Goal: Task Accomplishment & Management: Manage account settings

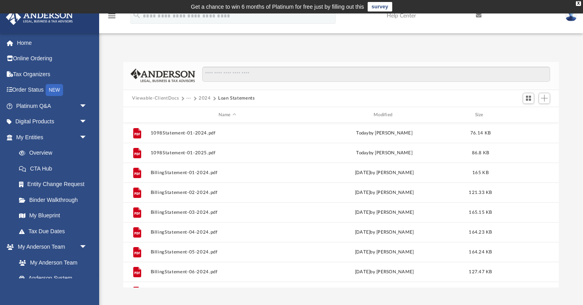
scroll to position [181, 436]
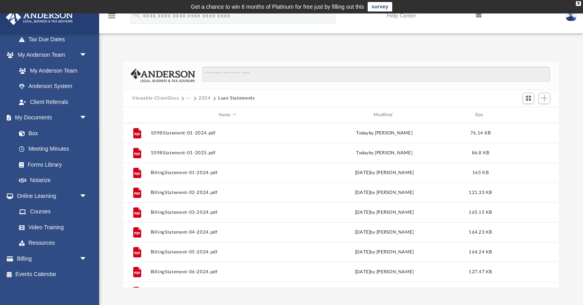
click at [202, 97] on button "2024" at bounding box center [205, 98] width 12 height 7
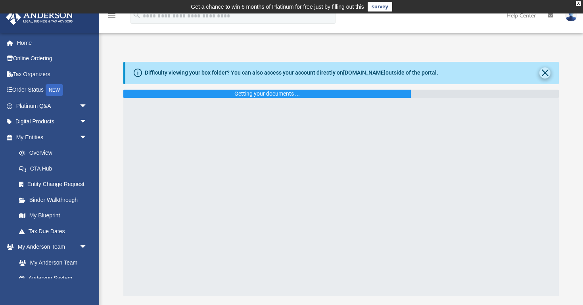
click at [544, 74] on button "Close" at bounding box center [545, 72] width 11 height 11
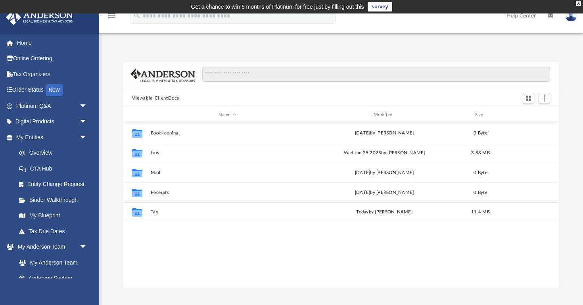
scroll to position [181, 436]
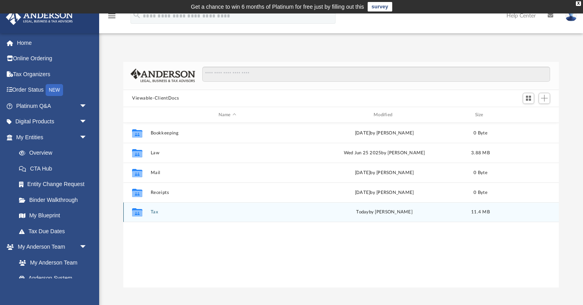
click at [153, 210] on button "Tax" at bounding box center [228, 212] width 154 height 5
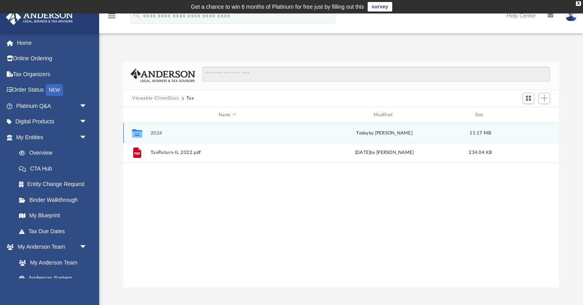
click at [158, 134] on button "2024" at bounding box center [228, 133] width 154 height 5
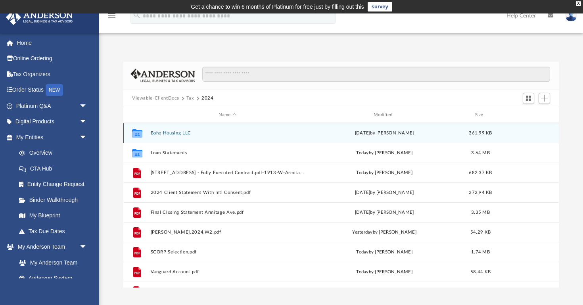
scroll to position [0, 0]
click at [175, 136] on div "Collaborated Folder Boho Housing LLC [DATE] by [PERSON_NAME] 361.99 KB" at bounding box center [341, 133] width 436 height 20
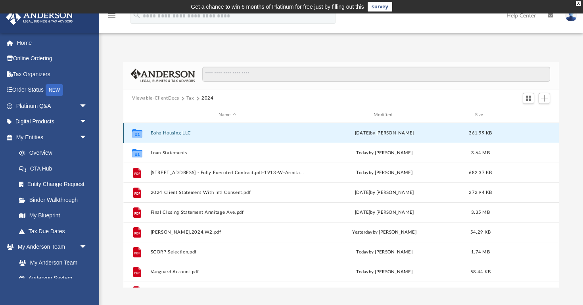
click at [177, 134] on button "Boho Housing LLC" at bounding box center [228, 133] width 154 height 5
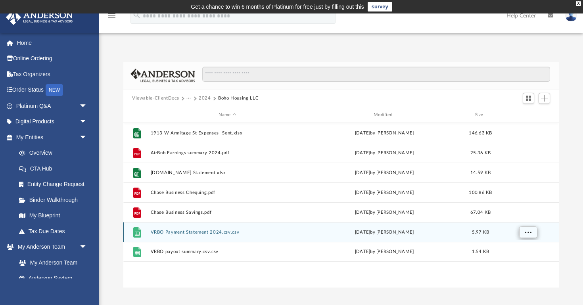
click at [531, 234] on span "More options" at bounding box center [528, 232] width 6 height 4
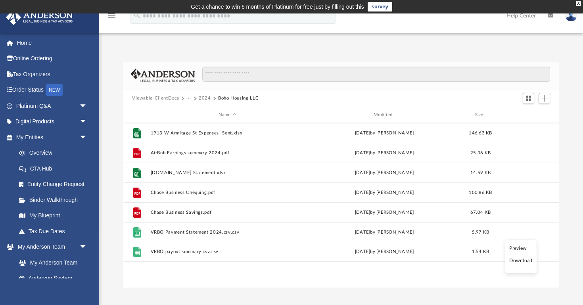
click at [408, 275] on div "File 1913 W Armitage St Expenses- Sent.xlsx [DATE] by [PERSON_NAME] 146.63 KB F…" at bounding box center [341, 205] width 436 height 165
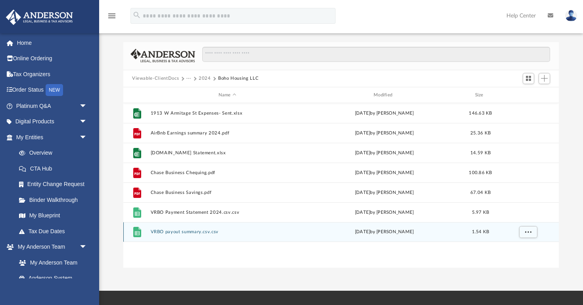
scroll to position [21, 0]
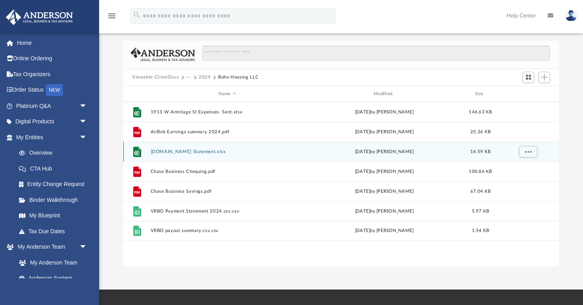
click at [194, 155] on div "File [DOMAIN_NAME] Statement.xlsx [DATE] by [PERSON_NAME] 14.59 KB" at bounding box center [341, 152] width 436 height 20
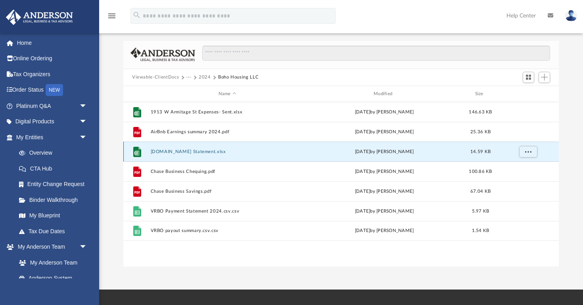
click at [193, 151] on button "[DOMAIN_NAME] Statement.xlsx" at bounding box center [228, 151] width 154 height 5
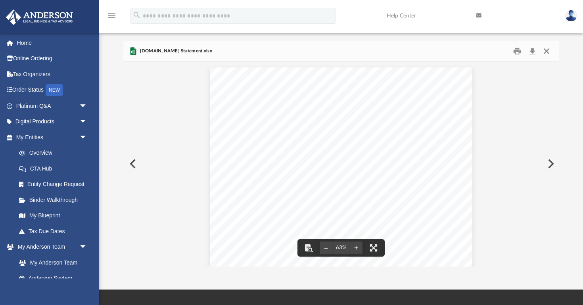
click at [548, 49] on button "Close" at bounding box center [547, 51] width 14 height 12
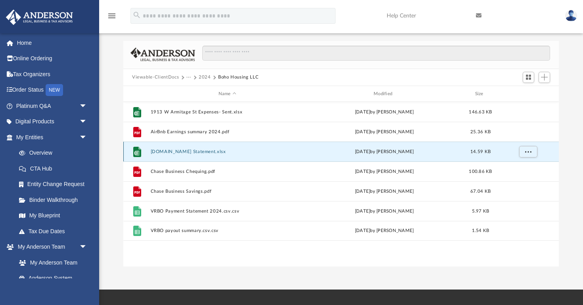
click at [203, 151] on button "[DOMAIN_NAME] Statement.xlsx" at bounding box center [228, 151] width 154 height 5
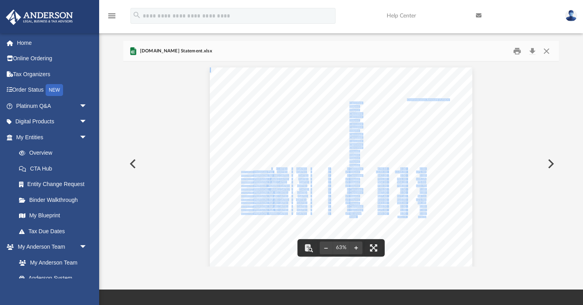
drag, startPoint x: 269, startPoint y: 216, endPoint x: 269, endPoint y: 164, distance: 51.6
click at [269, 165] on div "Sheet1 Book Numbe Guest Name Check-in Check-out Room Nights Comm. % Result Orig…" at bounding box center [341, 168] width 262 height 203
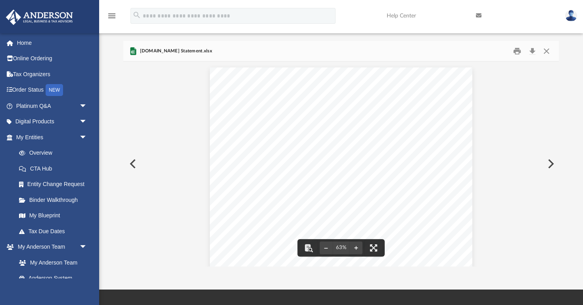
click at [289, 159] on span "[DATE]" at bounding box center [284, 158] width 10 height 3
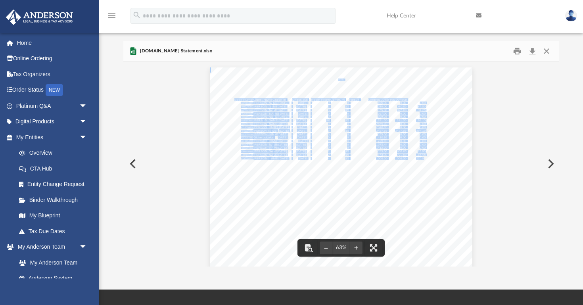
drag, startPoint x: 424, startPoint y: 158, endPoint x: 383, endPoint y: 160, distance: 41.3
click at [383, 160] on div "Sheet1 Book Numbe Guest Name Check-in Check-out Room Nights Comm. % Result Orig…" at bounding box center [341, 168] width 262 height 203
click at [547, 51] on button "Close" at bounding box center [547, 51] width 14 height 12
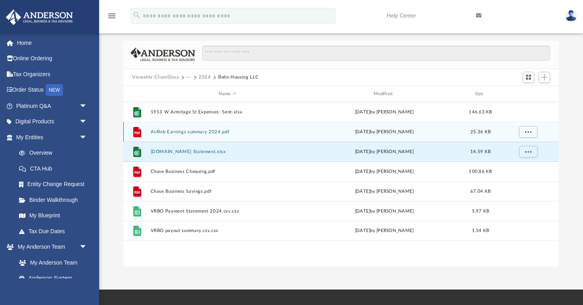
click at [183, 130] on button "AirBnb Earnings summary 2024.pdf" at bounding box center [228, 131] width 154 height 5
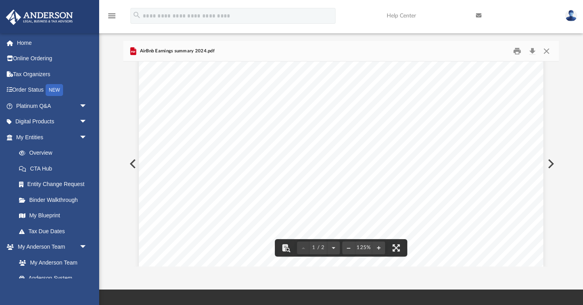
scroll to position [233, 0]
click at [546, 50] on button "Close" at bounding box center [547, 51] width 14 height 12
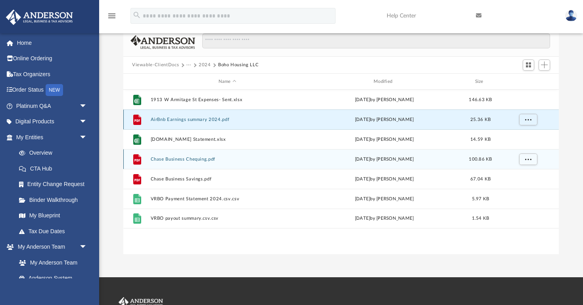
scroll to position [33, 0]
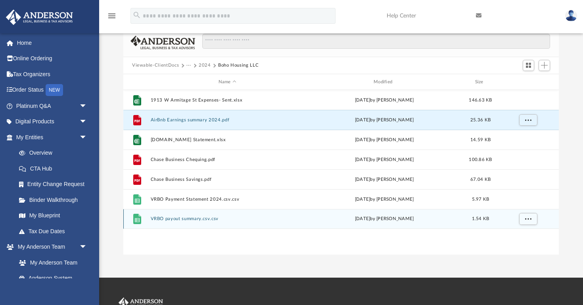
click at [199, 219] on button "VRBO payout summary.csv.csv" at bounding box center [228, 219] width 154 height 5
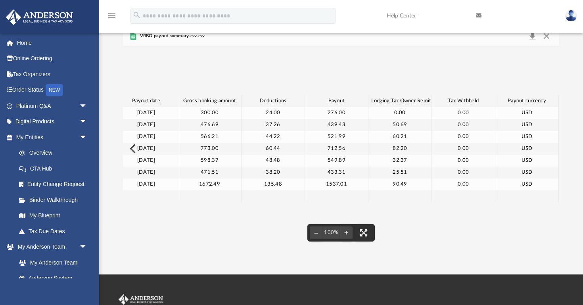
scroll to position [0, 644]
click at [550, 37] on button "Close" at bounding box center [547, 36] width 14 height 11
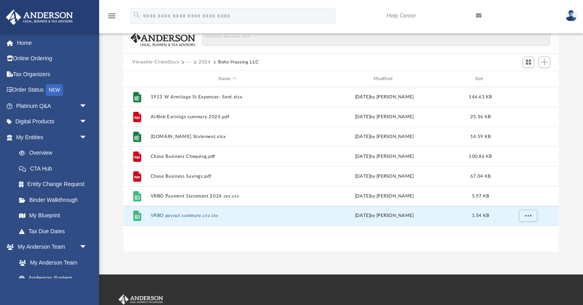
click at [201, 63] on button "2024" at bounding box center [205, 62] width 12 height 7
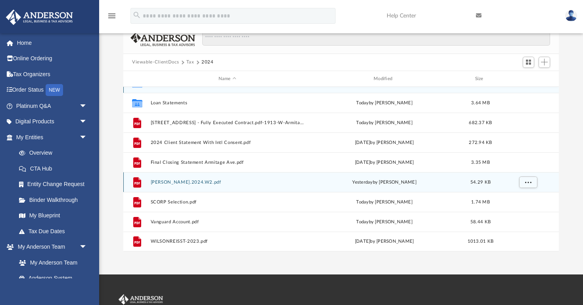
scroll to position [14, 0]
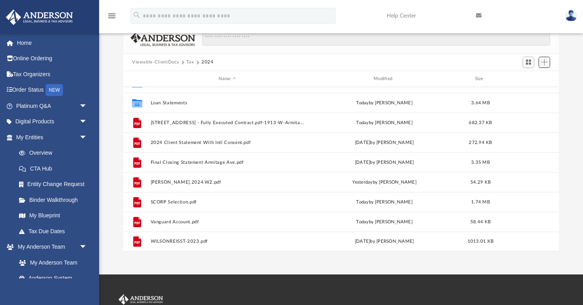
click at [546, 62] on span "Add" at bounding box center [544, 62] width 7 height 7
click at [535, 77] on li "Upload" at bounding box center [533, 78] width 25 height 8
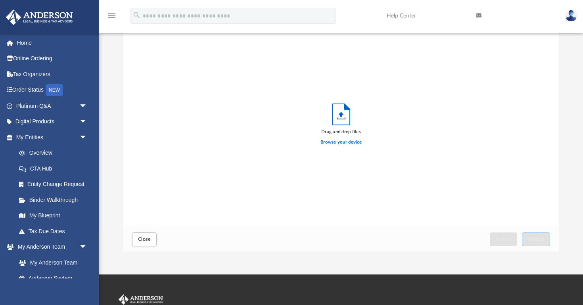
scroll to position [201, 436]
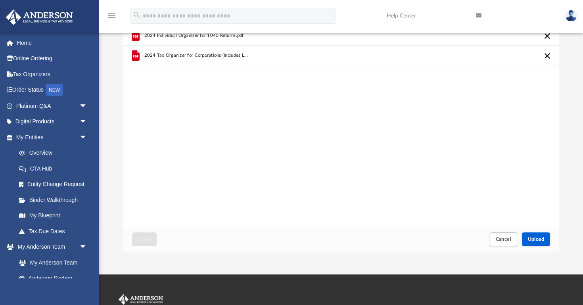
click at [567, 125] on div "Difficulty viewing your box folder? You can also access your account directly o…" at bounding box center [341, 139] width 484 height 226
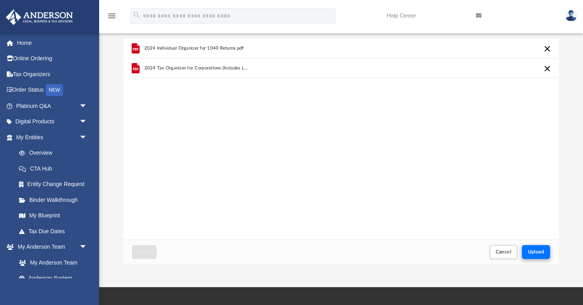
click at [538, 246] on button "Upload" at bounding box center [536, 252] width 29 height 14
